Goal: Ask a question

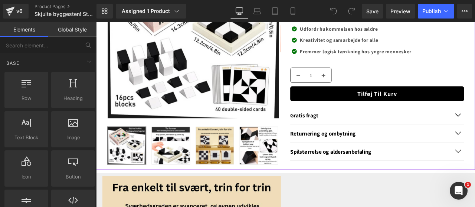
scroll to position [168, 0]
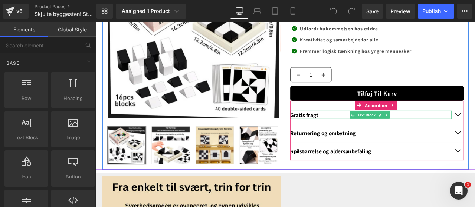
click at [350, 132] on span "Gratis fragt" at bounding box center [342, 132] width 33 height 9
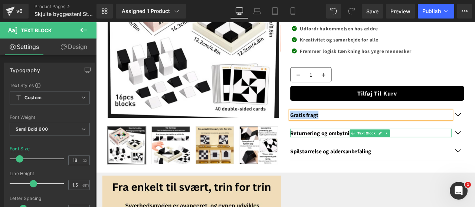
click at [345, 153] on span "Returnering og ombytning" at bounding box center [365, 154] width 78 height 9
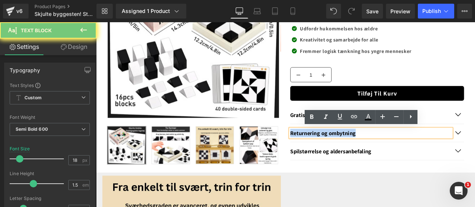
click at [345, 153] on span "Returnering og ombytning" at bounding box center [365, 154] width 78 height 9
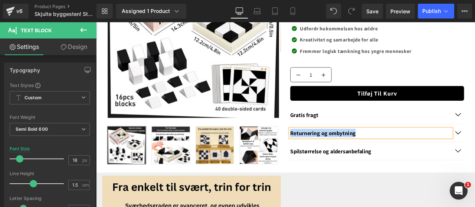
click at [360, 167] on div "Spilstørrelse og aldersanbefaling Text Block" at bounding box center [429, 176] width 206 height 22
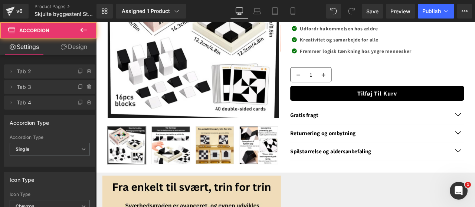
click at [352, 172] on span "Spilstørrelse og aldersanbefaling" at bounding box center [374, 175] width 96 height 9
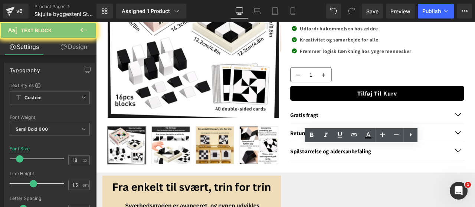
click at [352, 172] on span "Spilstørrelse og aldersanbefaling" at bounding box center [374, 175] width 96 height 9
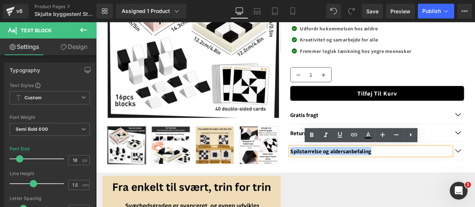
copy span "Spilstørrelse og aldersanbefaling"
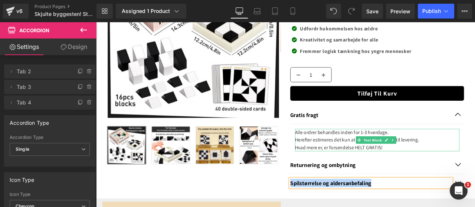
click at [452, 167] on div "Hvad mere er, er forsendelse HELT GRATIS!" at bounding box center [429, 171] width 195 height 9
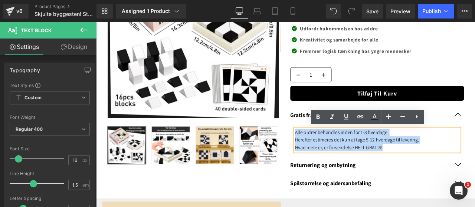
drag, startPoint x: 452, startPoint y: 168, endPoint x: 326, endPoint y: 155, distance: 126.8
click at [326, 155] on article "Alle ordrer behandles inden for 1-3 hverdage. Herefter estimeres det kun at tag…" at bounding box center [429, 162] width 206 height 38
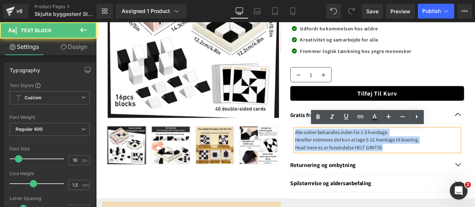
click at [332, 153] on div "Alle ordrer behandles inden for 1-3 hverdage. Herefter estimeres det kun at tag…" at bounding box center [429, 162] width 195 height 27
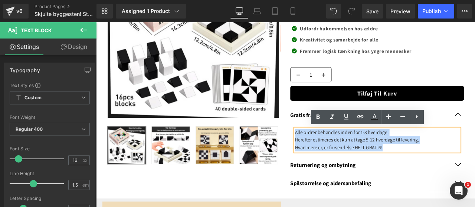
drag, startPoint x: 329, startPoint y: 153, endPoint x: 475, endPoint y: 180, distance: 148.5
click at [475, 180] on div "Gratis fragt Text Block Alle ordrer behandles inden for 1-3 hverdage. Herefter …" at bounding box center [429, 173] width 206 height 102
copy div "Alle ordrer behandles inden for 1-3 hverdage. Herefter estimeres det kun at tag…"
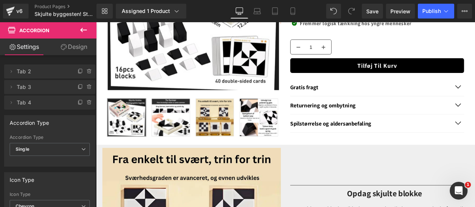
scroll to position [202, 0]
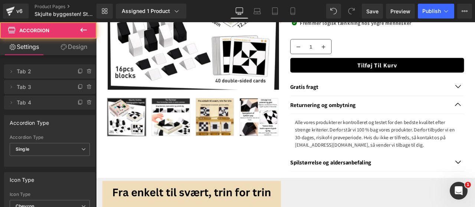
scroll to position [216, 0]
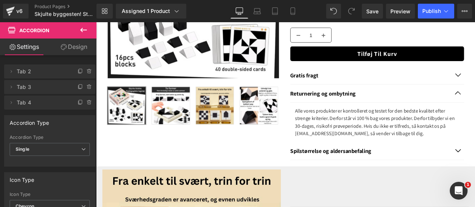
click at [475, 152] on span ", så vender vi tilbage til dig." at bounding box center [452, 154] width 66 height 8
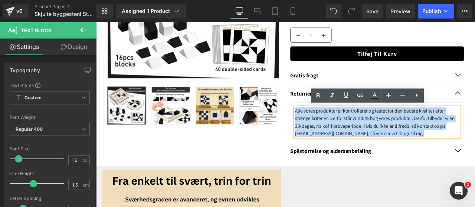
drag, startPoint x: 496, startPoint y: 152, endPoint x: 330, endPoint y: 125, distance: 168.4
click at [332, 125] on div "Alle vores produkter er kontrolleret og testet for den bedste kvalitet efter st…" at bounding box center [429, 141] width 195 height 36
copy div "Alle vores produkter er kontrolleret og testet for den bedste kvalitet efter st…"
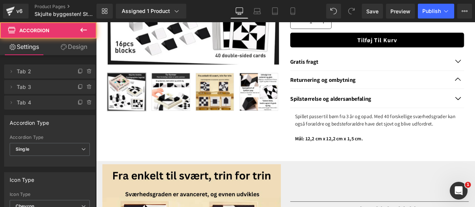
scroll to position [232, 0]
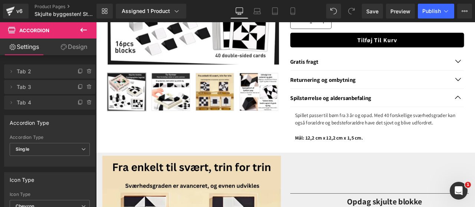
click at [426, 164] on div "Mål: 12,2 cm x 12,2 cm x 1,5 cm." at bounding box center [429, 159] width 195 height 9
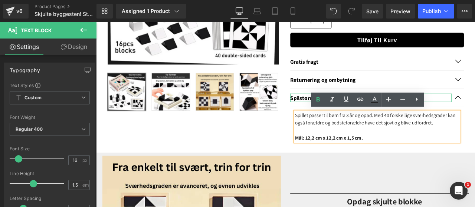
click at [335, 109] on span "Spilstørrelse og aldersanbefaling" at bounding box center [374, 112] width 96 height 9
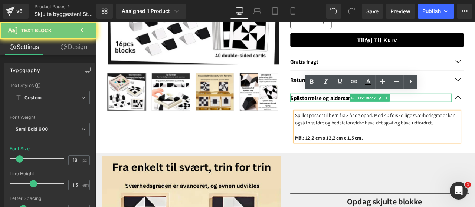
click at [335, 109] on span "Spilstørrelse og aldersanbefaling" at bounding box center [374, 112] width 96 height 9
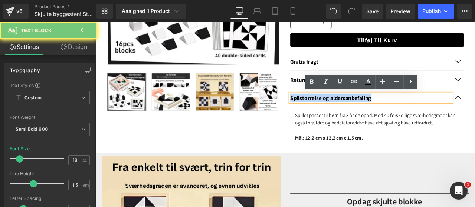
paste div
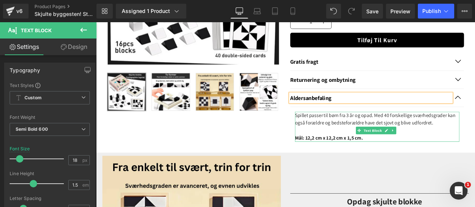
click at [439, 164] on div "Mål: 12,2 cm x 12,2 cm x 1,5 cm." at bounding box center [429, 159] width 195 height 9
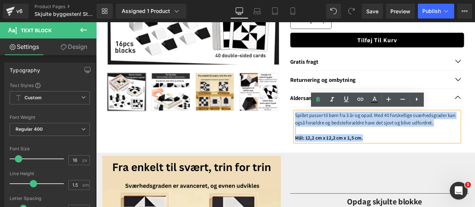
drag, startPoint x: 435, startPoint y: 165, endPoint x: 330, endPoint y: 134, distance: 110.0
click at [332, 134] on div "Spillet passer til børn fra 3 år og opad. Med 40 forskellige sværhedsgrader kan…" at bounding box center [429, 146] width 195 height 36
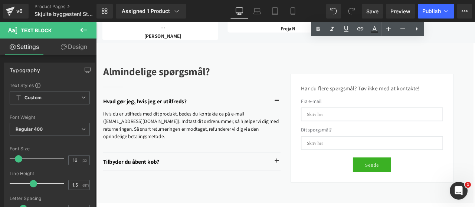
scroll to position [1356, 0]
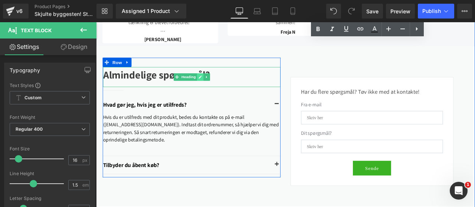
click at [216, 91] on link at bounding box center [220, 87] width 8 height 9
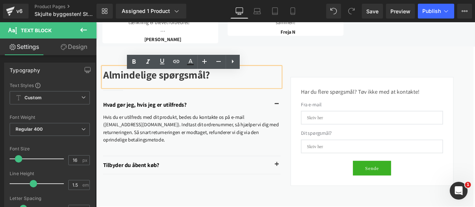
click at [215, 91] on b "Almindelige spørgsmål?" at bounding box center [167, 84] width 127 height 16
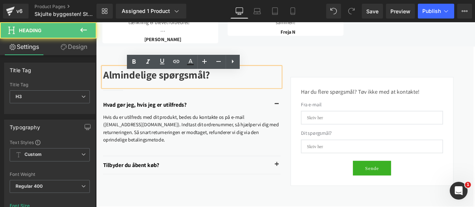
click at [231, 89] on b "Almindelige spørgsmål?" at bounding box center [167, 84] width 127 height 16
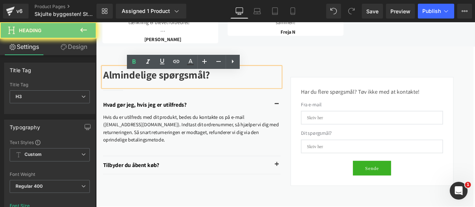
click at [231, 89] on b "Almindelige spørgsmål?" at bounding box center [167, 84] width 127 height 16
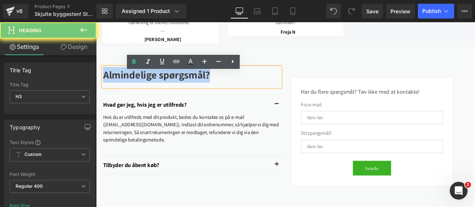
click at [231, 89] on b "Almindelige spørgsmål?" at bounding box center [167, 84] width 127 height 16
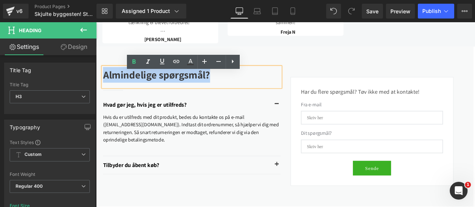
copy b "Almindelige spørgsmål?"
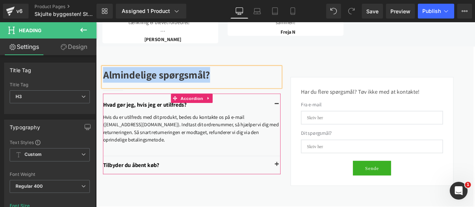
click at [203, 124] on span "Text Block" at bounding box center [198, 119] width 24 height 9
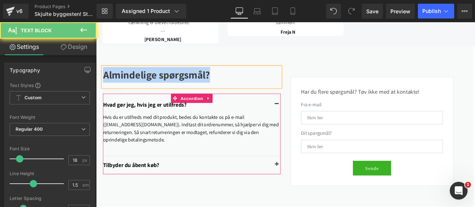
click at [203, 124] on span "Text Block" at bounding box center [198, 119] width 24 height 9
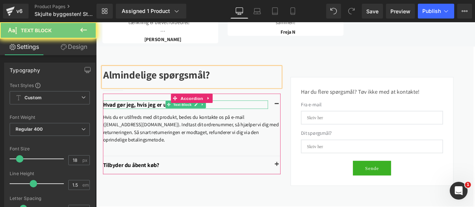
click at [155, 124] on b "Hvad gør jeg, hvis jeg er utilfreds?" at bounding box center [153, 120] width 99 height 9
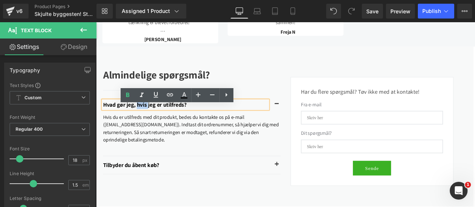
click at [155, 124] on b "Hvad gør jeg, hvis jeg er utilfreds?" at bounding box center [153, 120] width 99 height 9
copy b "Hvad gør jeg, hvis jeg er utilfreds?"
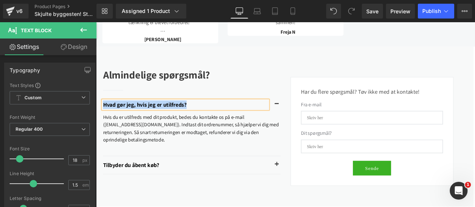
click at [156, 196] on b "Tilbyder du åbent køb?" at bounding box center [137, 191] width 66 height 9
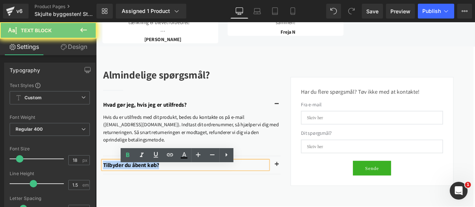
click at [156, 196] on b "Tilbyder du åbent køb?" at bounding box center [137, 191] width 66 height 9
copy b "Tilbyder du åbent køb?"
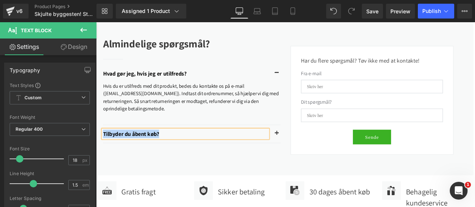
scroll to position [1398, 0]
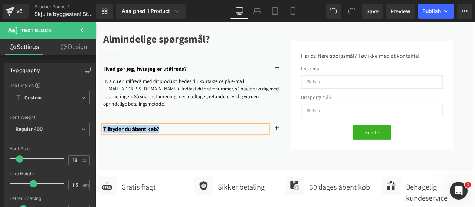
click at [222, 112] on p "Hvis du er utilfreds med dit produkt, bedes du kontakte os på e-mail ([EMAIL_AD…" at bounding box center [209, 106] width 210 height 36
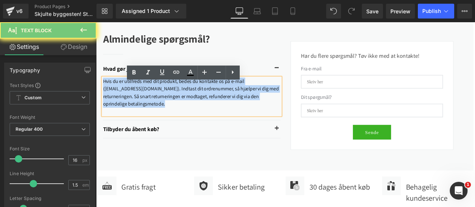
click at [222, 112] on p "Hvis du er utilfreds med dit produkt, bedes du kontakte os på e-mail ([EMAIL_AD…" at bounding box center [209, 106] width 210 height 36
copy font "Hvis du er utilfreds med dit produkt, bedes du kontakte os på e-mail ([EMAIL_AD…"
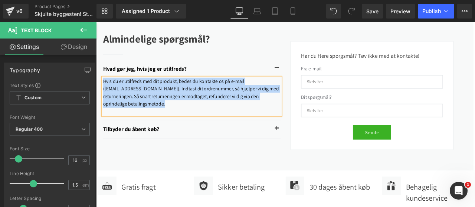
copy font "Hvis du er utilfreds med dit produkt, bedes du kontakte os på e-mail ([EMAIL_AD…"
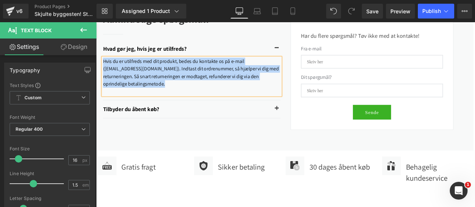
scroll to position [1424, 0]
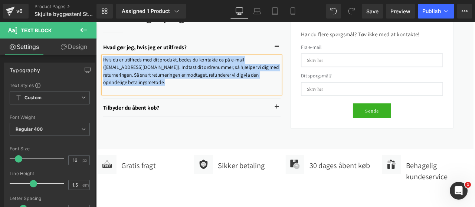
click at [310, 125] on span "button" at bounding box center [310, 125] width 0 height 0
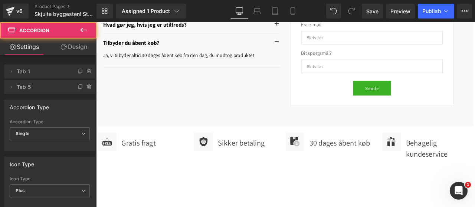
scroll to position [1451, 0]
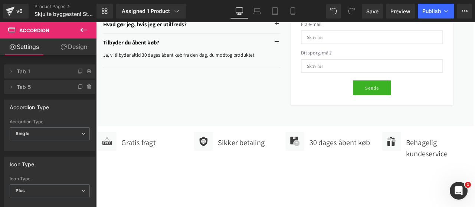
click at [172, 65] on font "Ja, vi tilbyder altid 30 dages åbent køb fra den dag, du modtog produktet" at bounding box center [193, 61] width 179 height 8
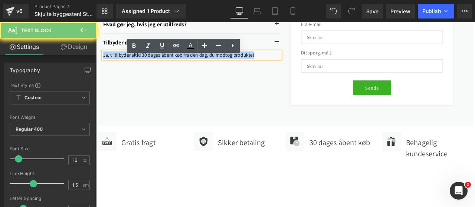
click at [172, 65] on font "Ja, vi tilbyder altid 30 dages åbent køb fra den dag, du modtog produktet" at bounding box center [193, 61] width 179 height 8
copy font "Ja, vi tilbyder altid 30 dages åbent køb fra den dag, du modtog produktet"
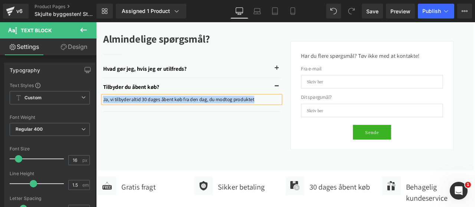
scroll to position [1398, 0]
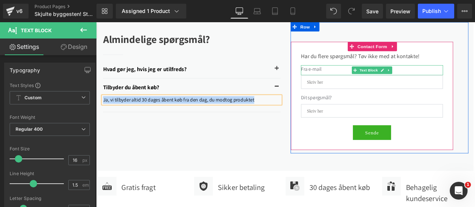
click at [354, 82] on p "Fra e-mail" at bounding box center [423, 77] width 168 height 9
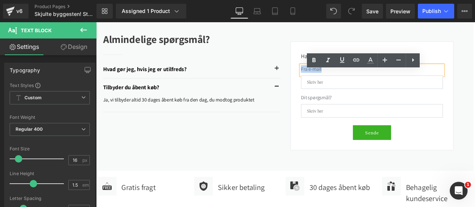
copy p "Fra e-mail"
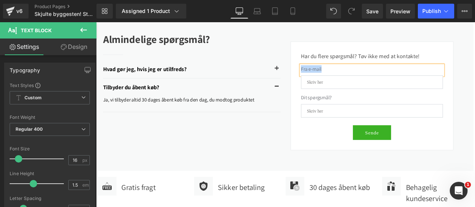
click at [358, 99] on input "email" at bounding box center [423, 93] width 168 height 16
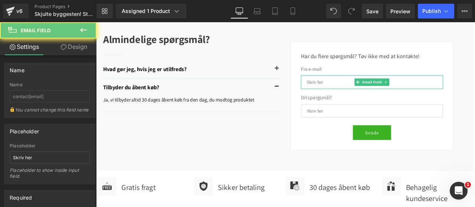
click at [358, 99] on input "email" at bounding box center [423, 93] width 168 height 16
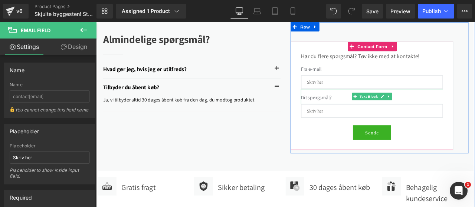
click at [350, 115] on p "Dit spørgsmål?" at bounding box center [423, 112] width 168 height 9
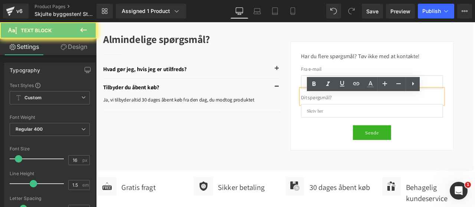
click at [350, 115] on p "Dit spørgsmål?" at bounding box center [423, 112] width 168 height 9
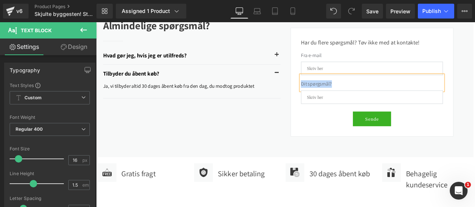
scroll to position [1414, 0]
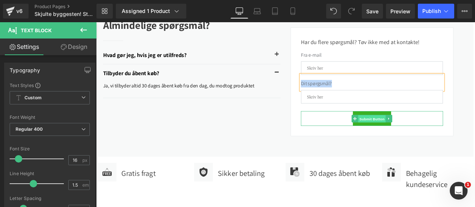
click at [421, 142] on span "Submit Button" at bounding box center [423, 137] width 33 height 9
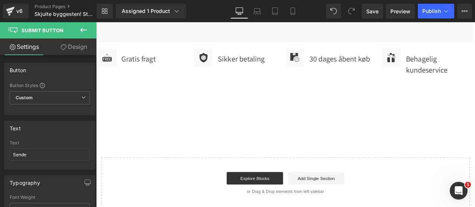
scroll to position [1549, 0]
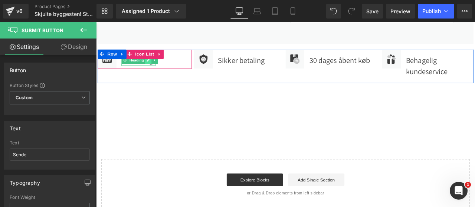
click at [156, 69] on icon at bounding box center [158, 67] width 4 height 4
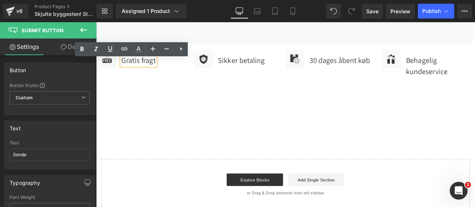
click at [155, 73] on span "Gratis fragt" at bounding box center [146, 67] width 40 height 12
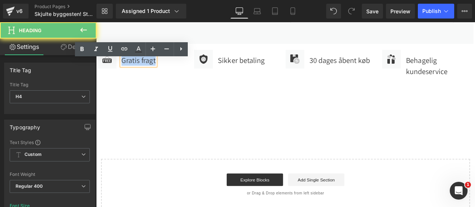
click at [155, 73] on span "Gratis fragt" at bounding box center [146, 67] width 40 height 12
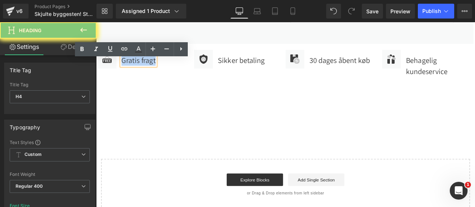
click at [155, 73] on span "Gratis fragt" at bounding box center [146, 67] width 40 height 12
